Goal: Information Seeking & Learning: Check status

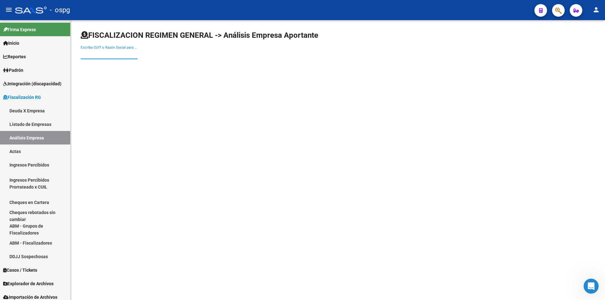
scroll to position [215, 0]
click at [103, 57] on input "Escriba CUIT o Razón Social para buscar" at bounding box center [109, 54] width 57 height 6
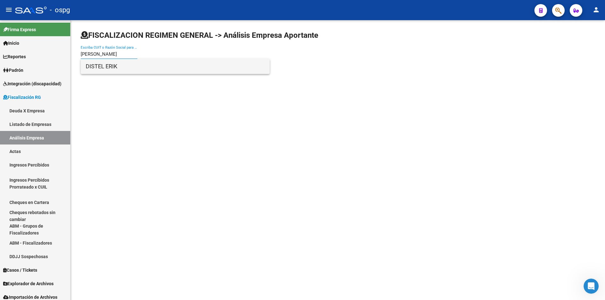
type input "[PERSON_NAME]"
click at [99, 64] on span "DISTEL ERIK" at bounding box center [175, 66] width 179 height 15
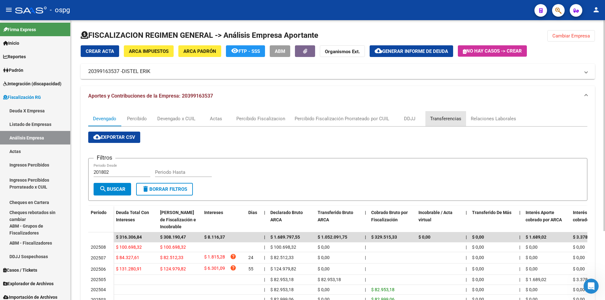
click at [441, 118] on div "Transferencias" at bounding box center [445, 118] width 31 height 7
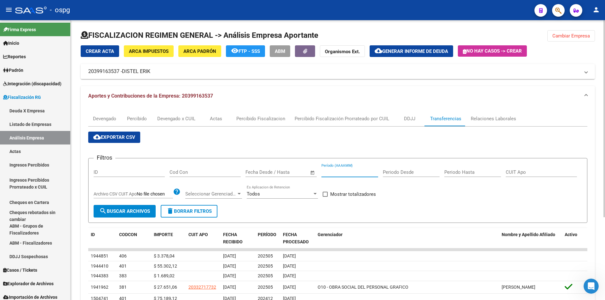
click at [362, 172] on input "Período (AAAAMM)" at bounding box center [349, 172] width 57 height 6
type input "202507"
click at [326, 192] on span at bounding box center [324, 194] width 5 height 5
click at [325, 197] on input "Mostrar totalizadores" at bounding box center [325, 197] width 0 height 0
checkbox input "true"
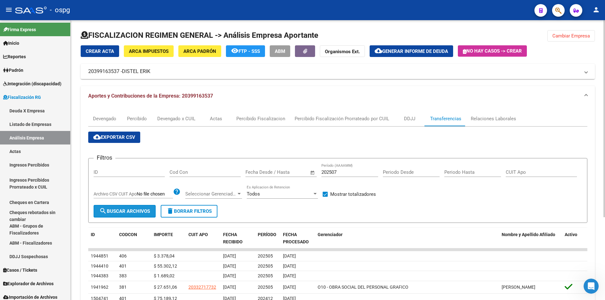
click at [115, 215] on button "search Buscar Archivos" at bounding box center [125, 211] width 62 height 13
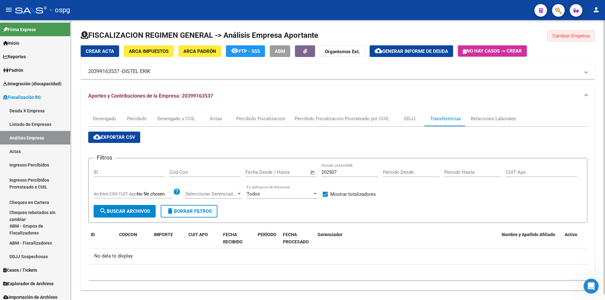
click at [570, 33] on span "Cambiar Empresa" at bounding box center [570, 36] width 37 height 6
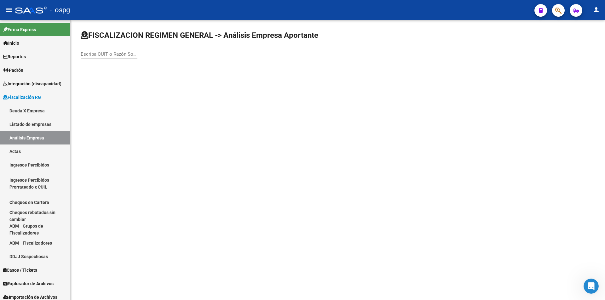
click at [109, 53] on input "Escriba CUIT o Razón Social para buscar" at bounding box center [109, 54] width 57 height 6
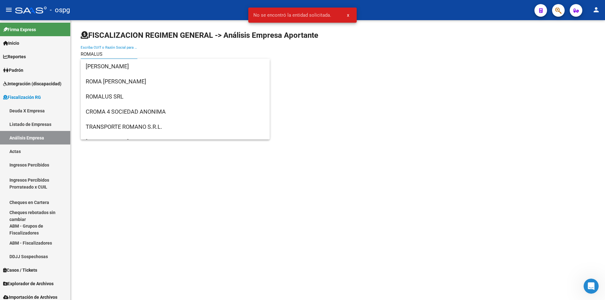
type input "ROMALUS"
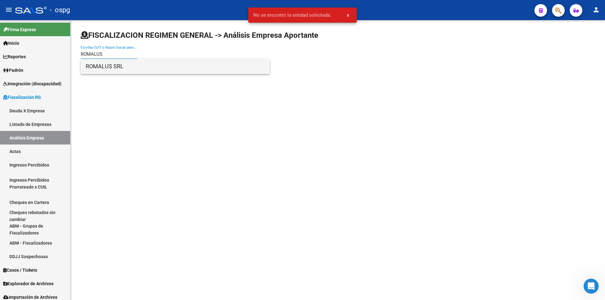
click at [136, 66] on span "ROMALUS SRL" at bounding box center [175, 66] width 179 height 15
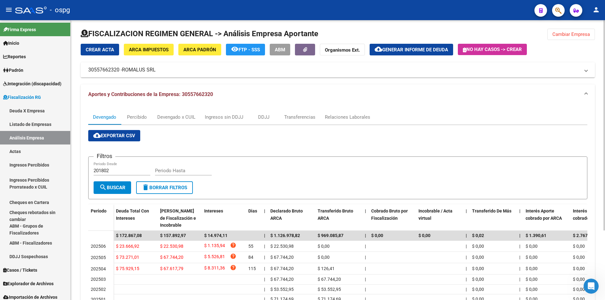
scroll to position [0, 0]
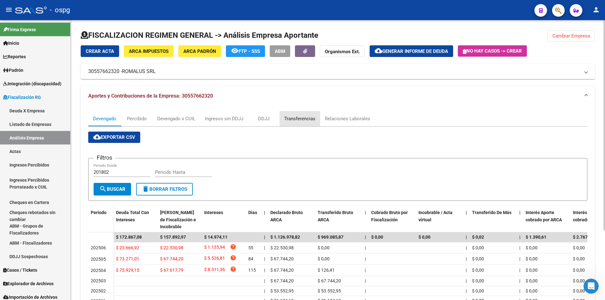
click at [304, 118] on div "Transferencias" at bounding box center [299, 118] width 31 height 7
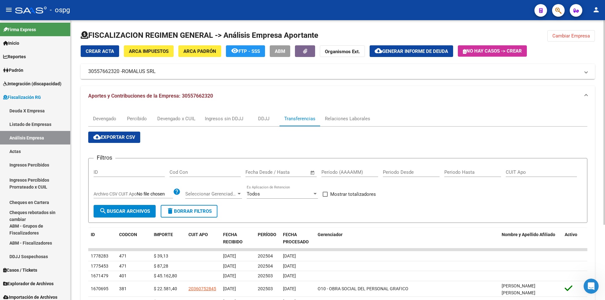
click at [351, 168] on div "Período (AAAAMM)" at bounding box center [349, 170] width 57 height 14
type input "202504"
click at [325, 196] on span at bounding box center [324, 194] width 5 height 5
click at [325, 197] on input "Mostrar totalizadores" at bounding box center [325, 197] width 0 height 0
click at [134, 214] on span "search Buscar Archivos" at bounding box center [124, 211] width 51 height 6
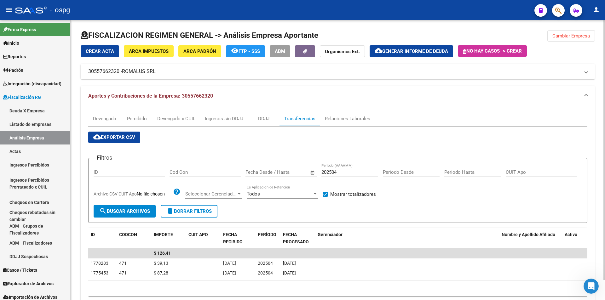
click at [325, 193] on span at bounding box center [324, 194] width 5 height 5
click at [325, 197] on input "Mostrar totalizadores" at bounding box center [325, 197] width 0 height 0
checkbox input "false"
click at [347, 174] on input "202504" at bounding box center [349, 172] width 57 height 6
type input "202506"
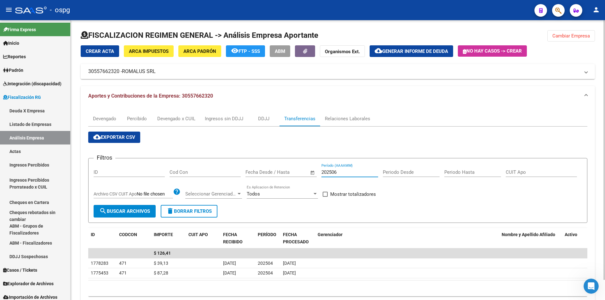
click at [326, 192] on span at bounding box center [324, 194] width 5 height 5
click at [325, 197] on input "Mostrar totalizadores" at bounding box center [325, 197] width 0 height 0
click at [121, 210] on span "search Buscar Archivos" at bounding box center [124, 211] width 51 height 6
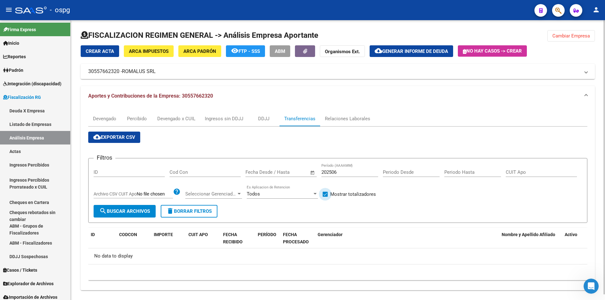
click at [325, 194] on span at bounding box center [324, 194] width 5 height 5
click at [325, 197] on input "Mostrar totalizadores" at bounding box center [325, 197] width 0 height 0
checkbox input "false"
click at [343, 172] on input "202506" at bounding box center [349, 172] width 57 height 6
type input "202507"
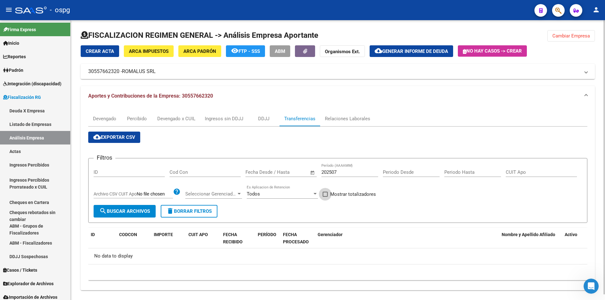
click at [325, 192] on span at bounding box center [324, 194] width 5 height 5
click at [325, 197] on input "Mostrar totalizadores" at bounding box center [325, 197] width 0 height 0
click at [120, 211] on span "search Buscar Archivos" at bounding box center [124, 211] width 51 height 6
click at [325, 193] on span at bounding box center [324, 194] width 5 height 5
click at [325, 197] on input "Mostrar totalizadores" at bounding box center [325, 197] width 0 height 0
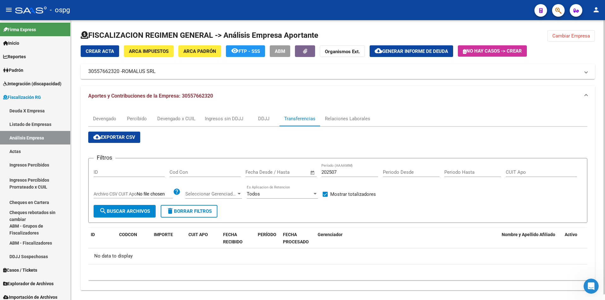
checkbox input "false"
click at [341, 172] on input "202507" at bounding box center [349, 172] width 57 height 6
click at [406, 211] on form "Filtros ID Cod Con Fecha inicio – Fecha fin Fecha Desde / Hasta 202507 Período …" at bounding box center [337, 190] width 499 height 65
